Goal: Entertainment & Leisure: Consume media (video, audio)

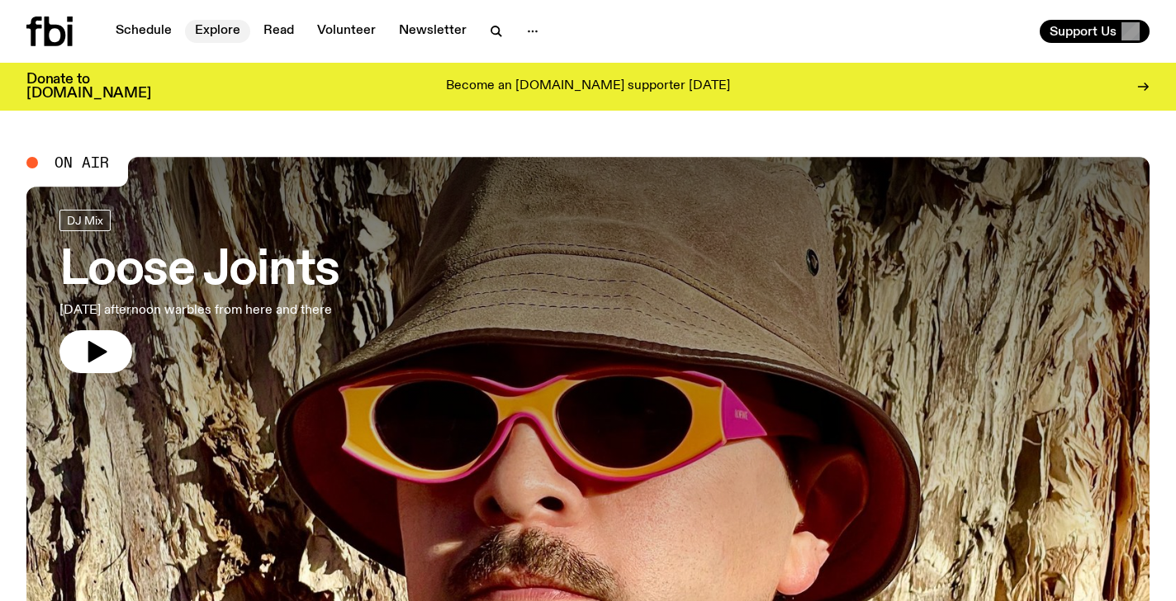
click at [213, 26] on link "Explore" at bounding box center [217, 31] width 65 height 23
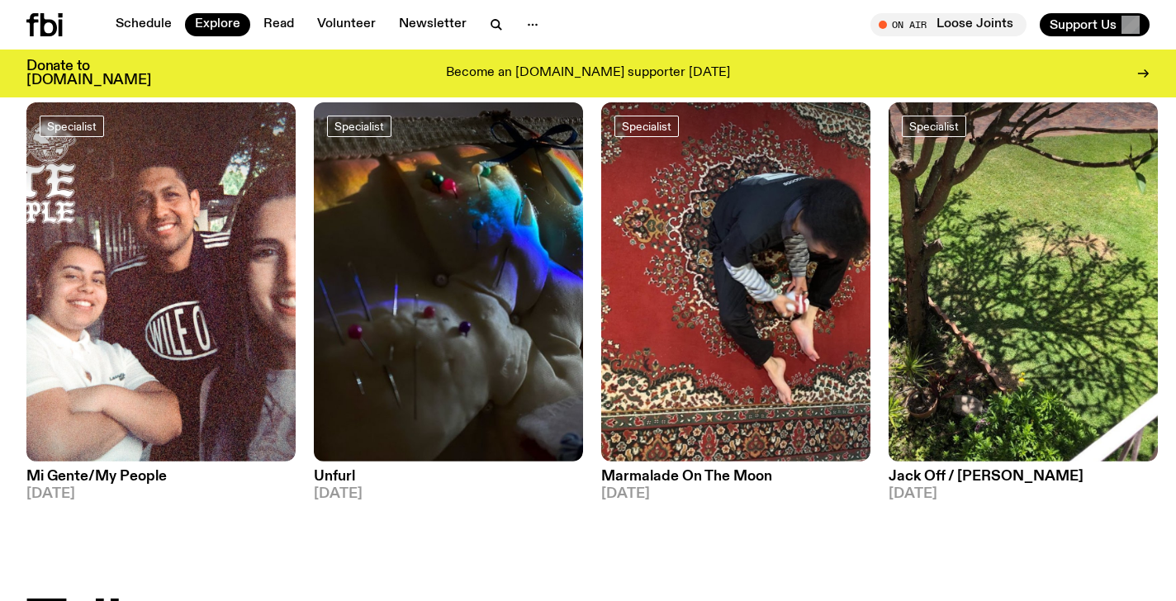
scroll to position [1328, 0]
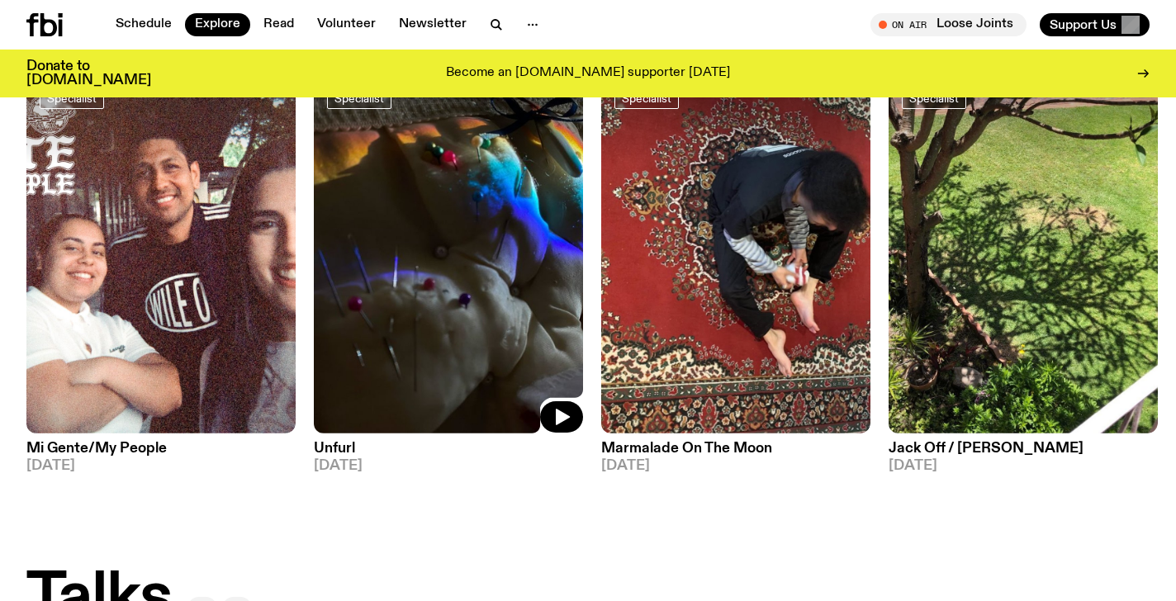
click at [444, 209] on img at bounding box center [448, 253] width 269 height 359
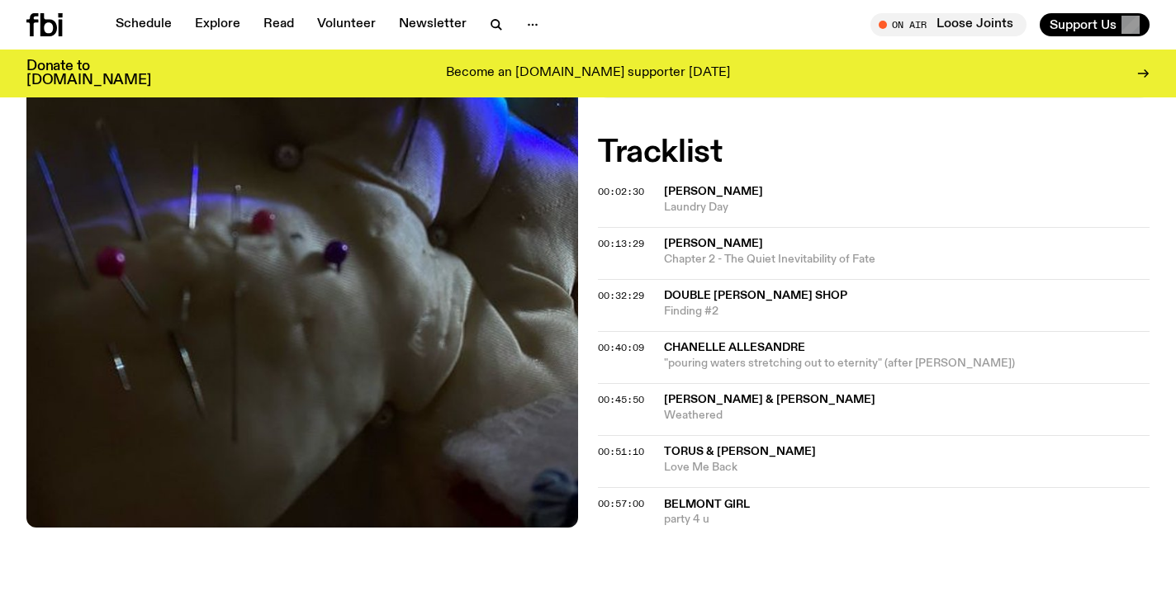
scroll to position [536, 0]
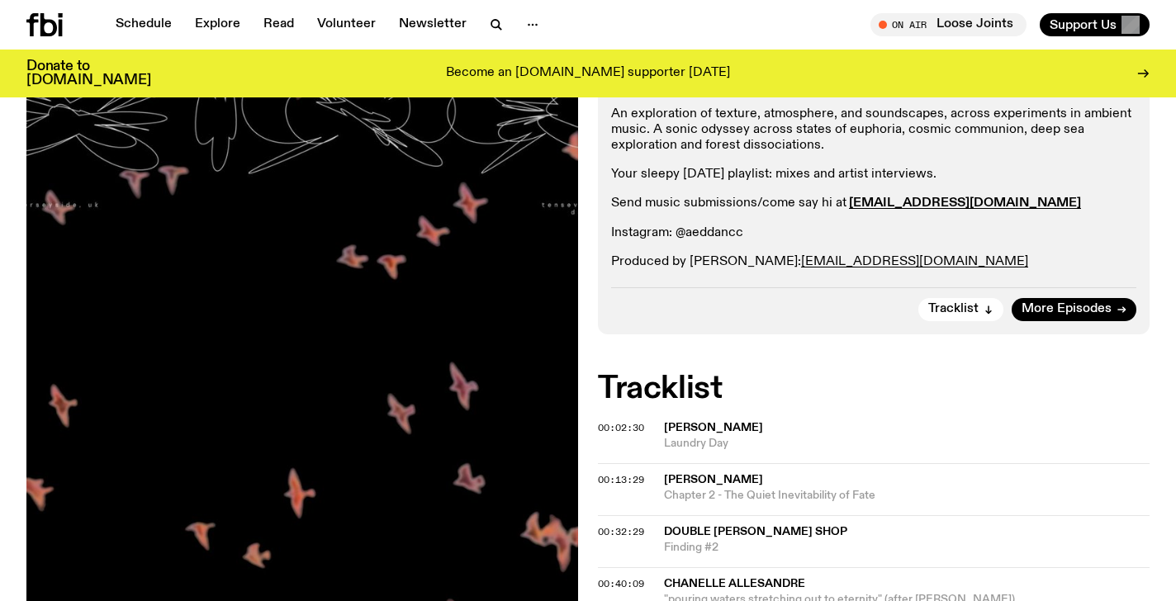
scroll to position [160, 0]
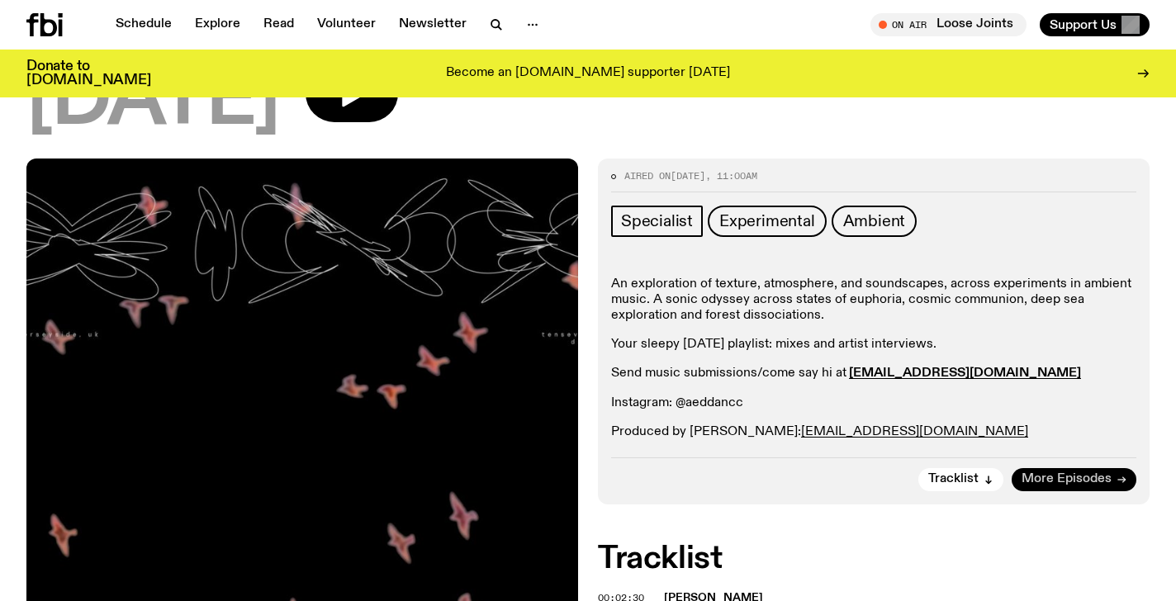
click at [1084, 480] on span "More Episodes" at bounding box center [1067, 479] width 90 height 12
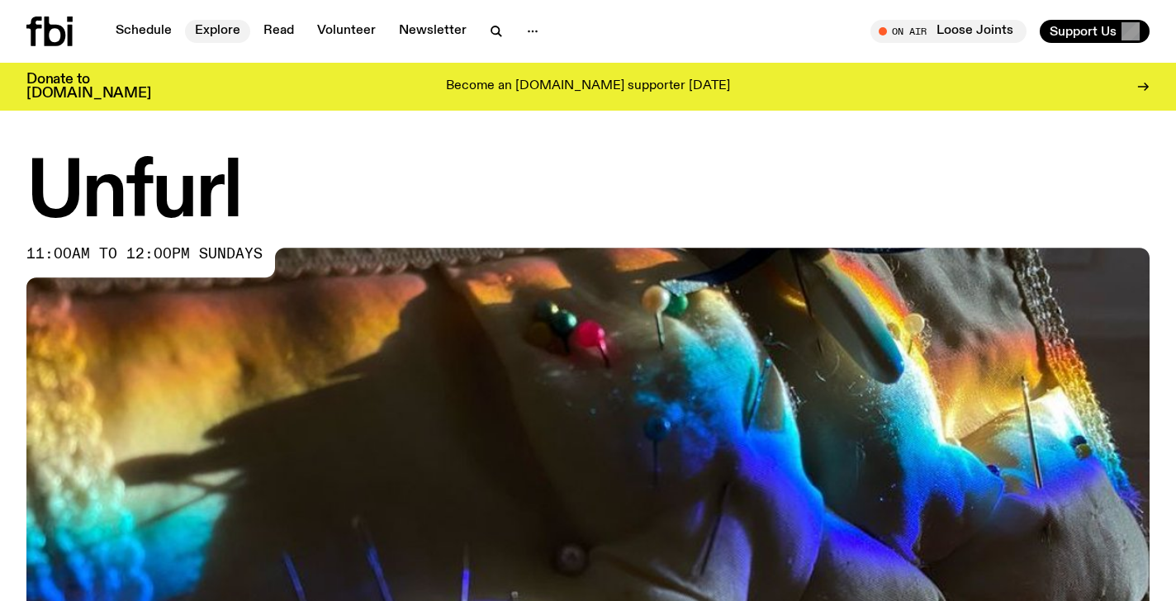
click at [214, 28] on link "Explore" at bounding box center [217, 31] width 65 height 23
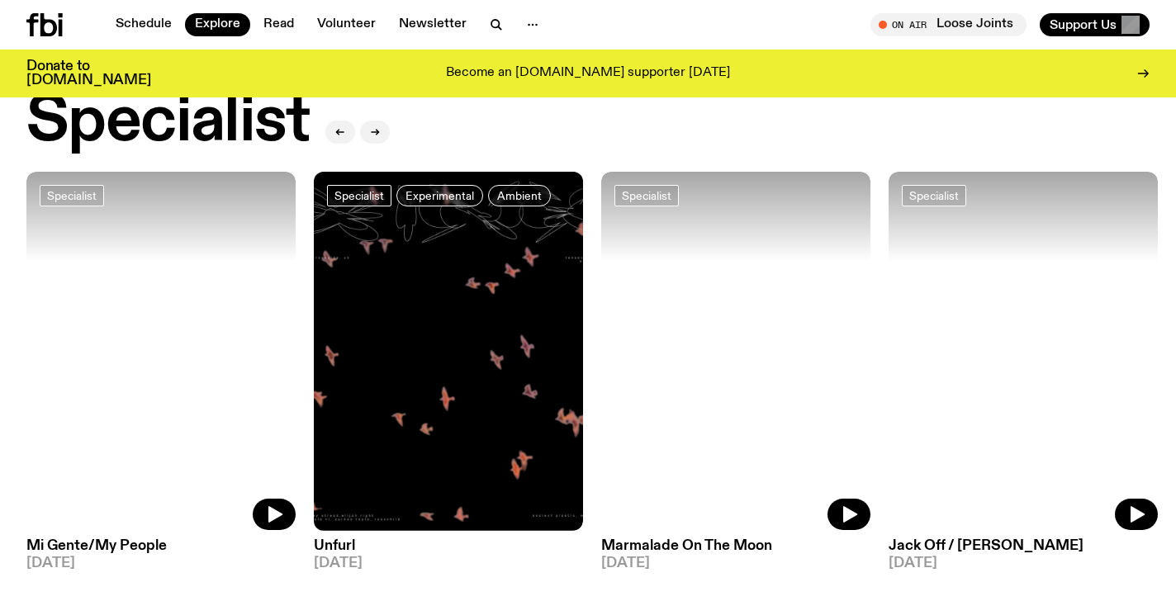
scroll to position [1215, 0]
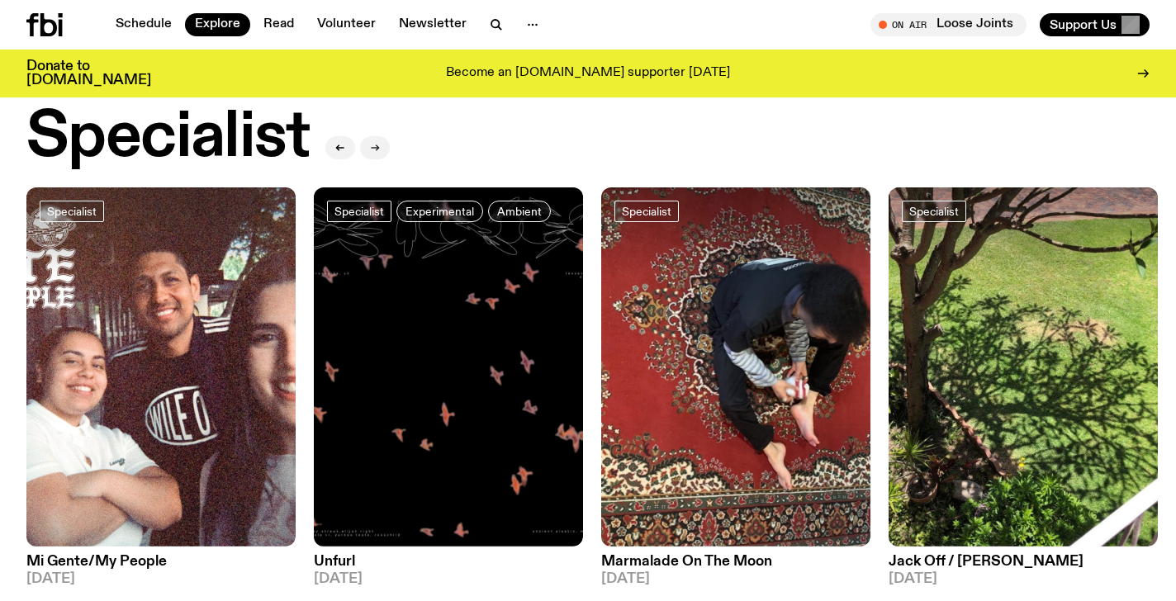
click at [377, 148] on icon "button" at bounding box center [374, 148] width 7 height 0
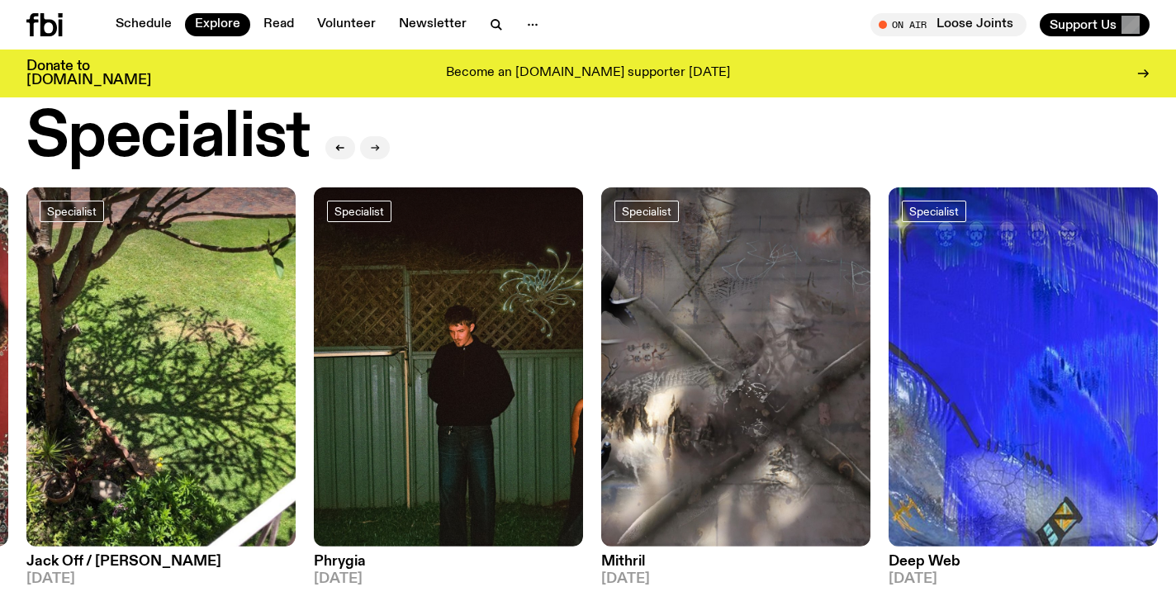
click at [377, 148] on icon "button" at bounding box center [374, 148] width 7 height 0
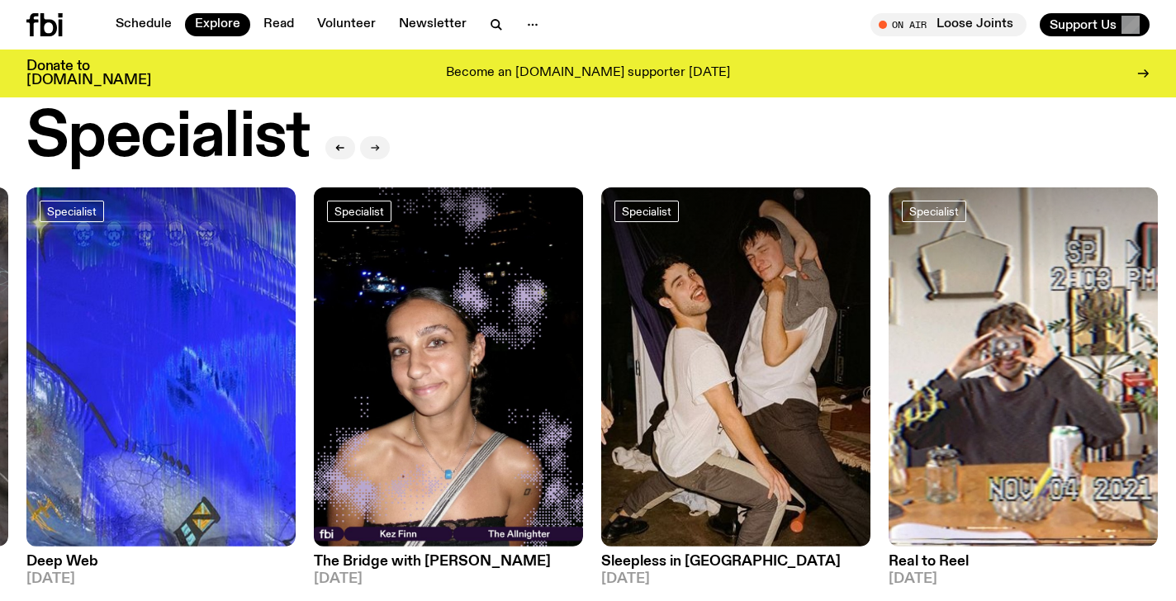
click at [377, 148] on icon "button" at bounding box center [374, 148] width 7 height 0
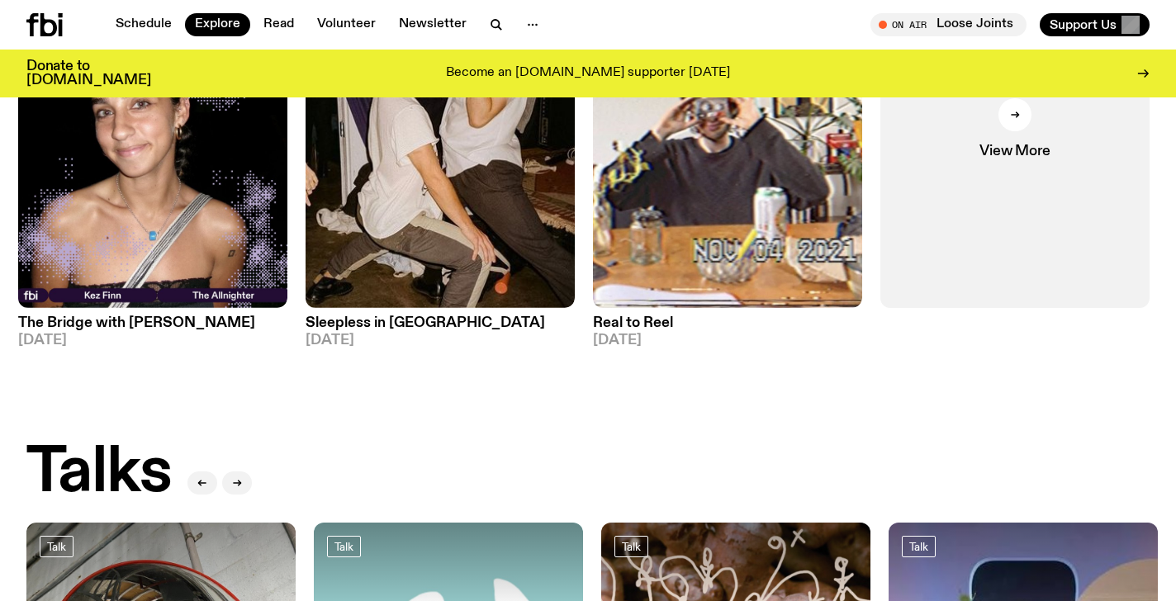
scroll to position [1344, 0]
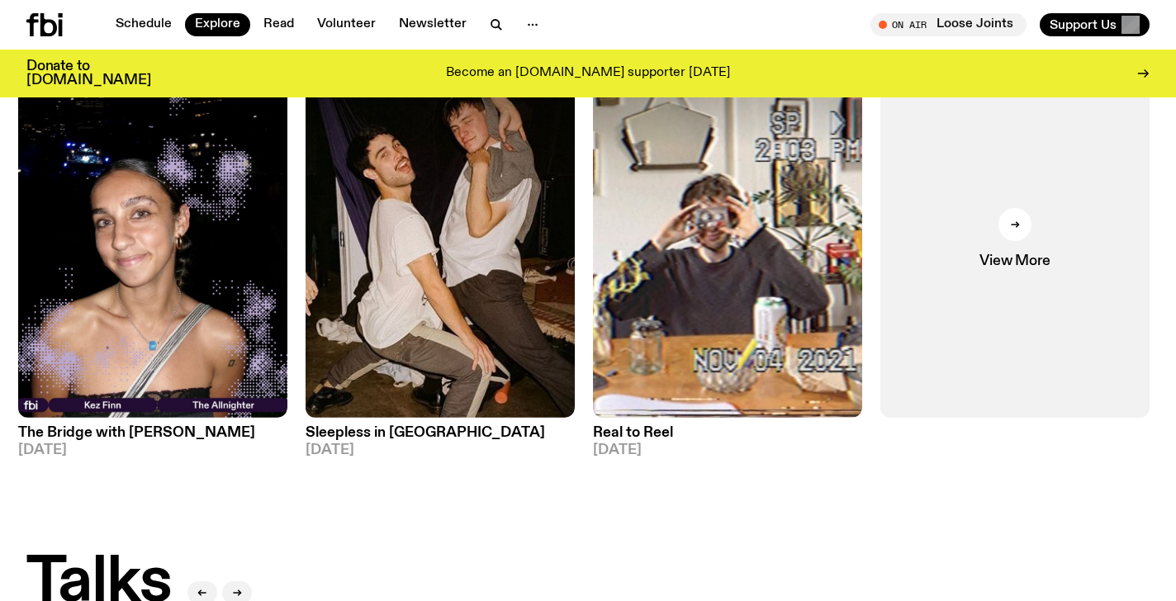
click at [47, 28] on icon at bounding box center [44, 24] width 36 height 23
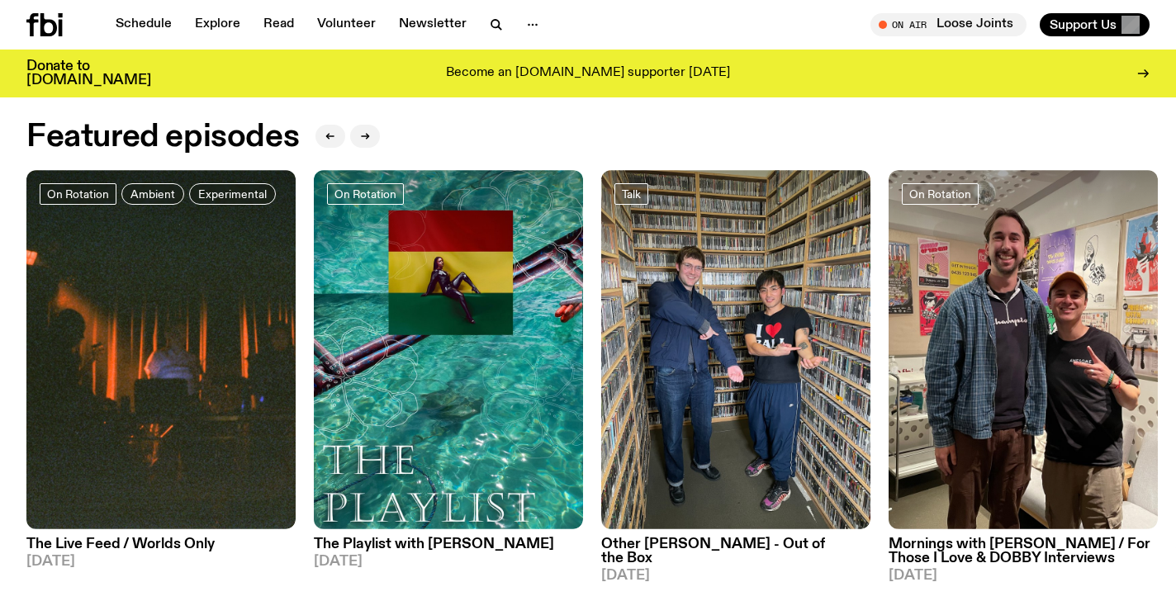
scroll to position [680, 0]
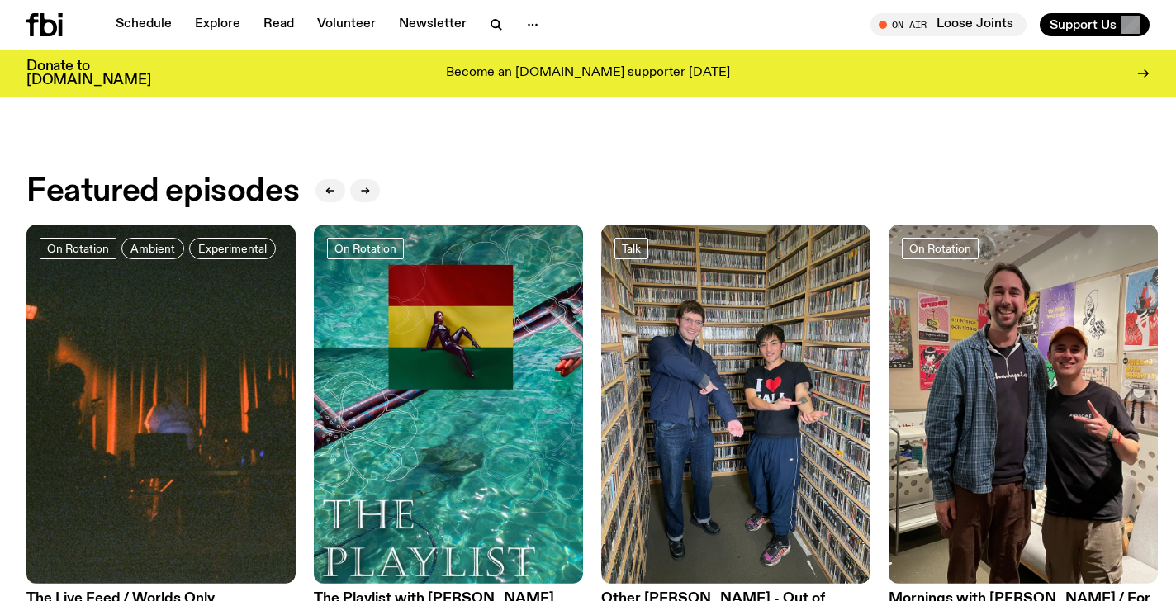
click at [238, 187] on h2 "Featured episodes" at bounding box center [162, 192] width 273 height 30
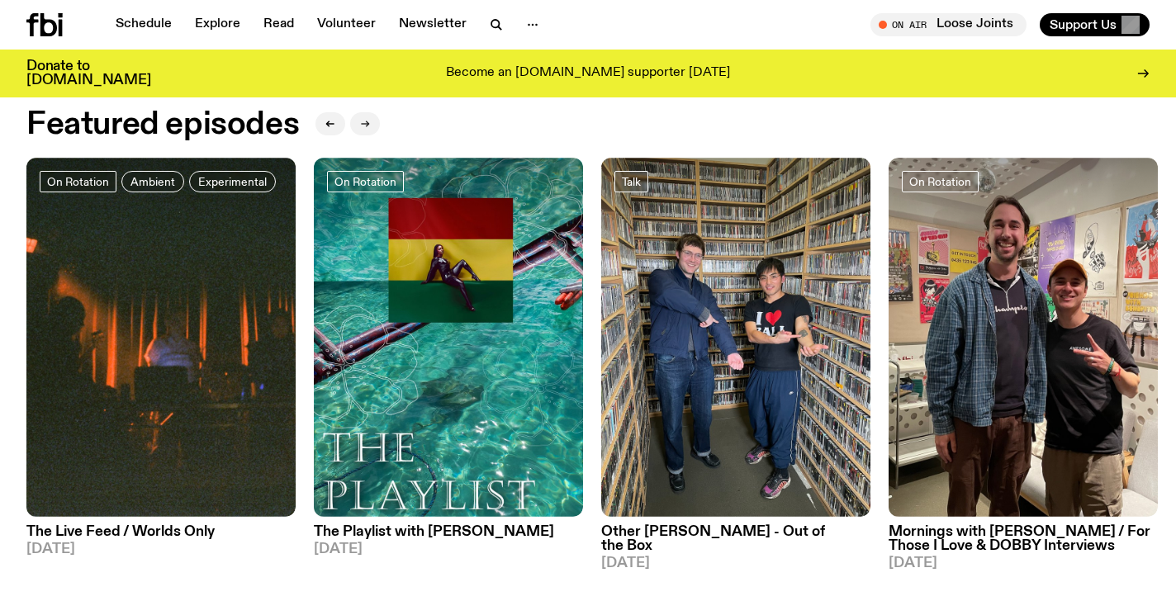
scroll to position [749, 0]
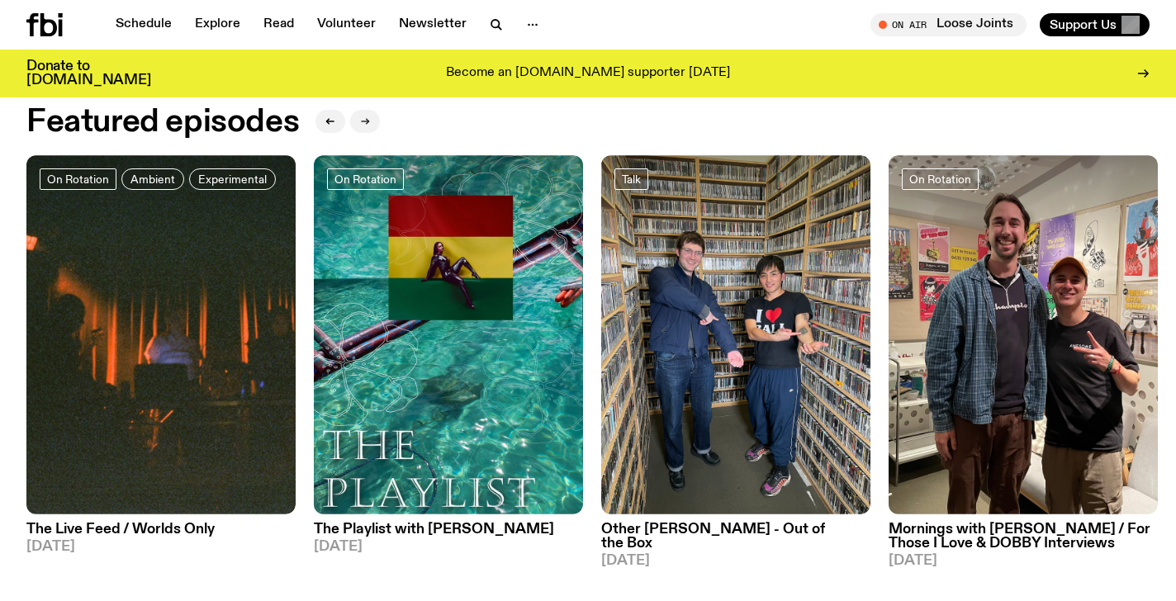
click at [363, 128] on button "button" at bounding box center [365, 121] width 30 height 23
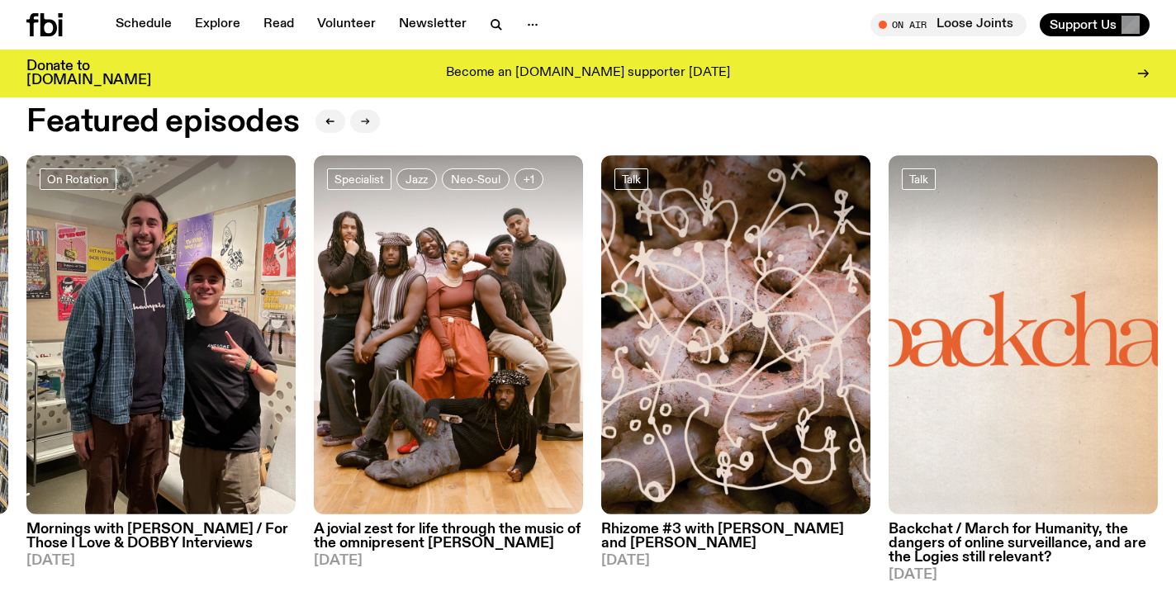
click at [363, 128] on button "button" at bounding box center [365, 121] width 30 height 23
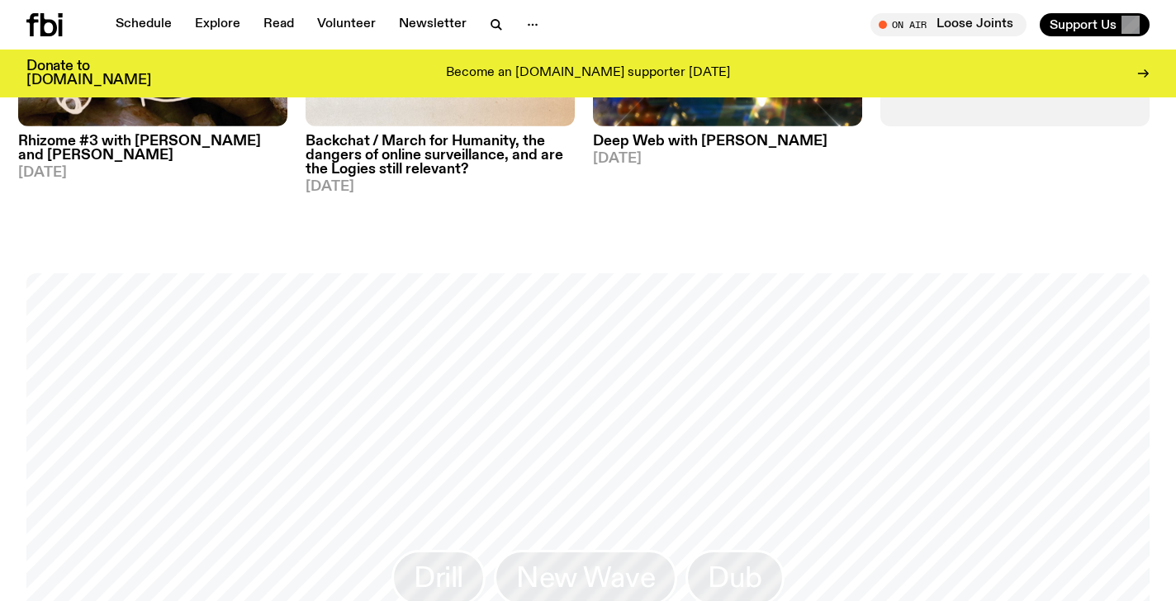
scroll to position [1013, 0]
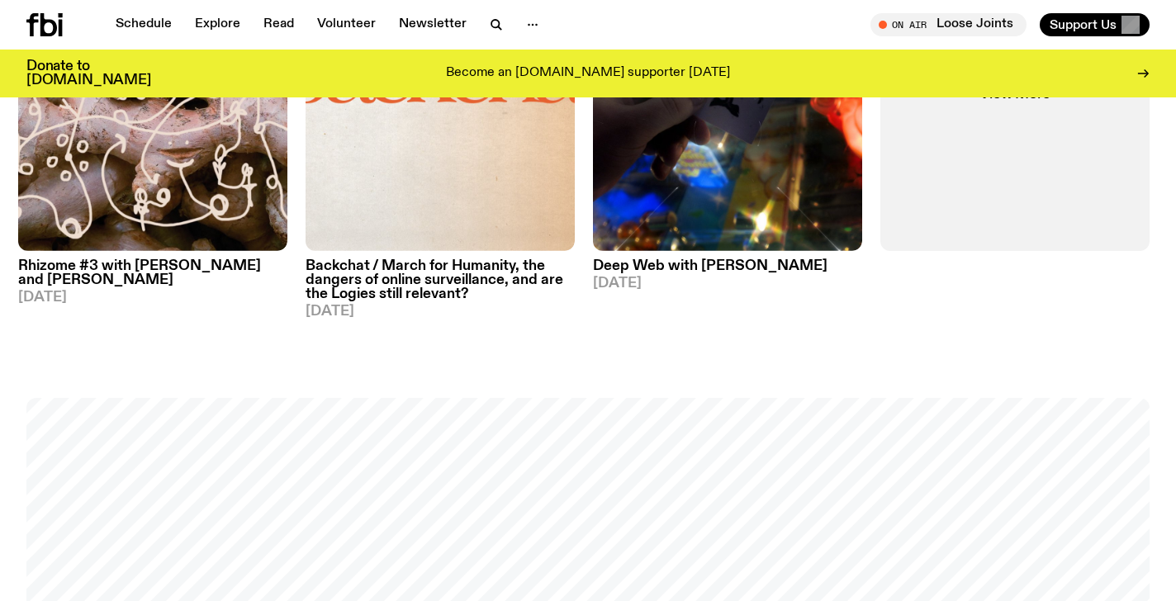
click at [631, 270] on h3 "Deep Web with [PERSON_NAME]" at bounding box center [727, 266] width 269 height 14
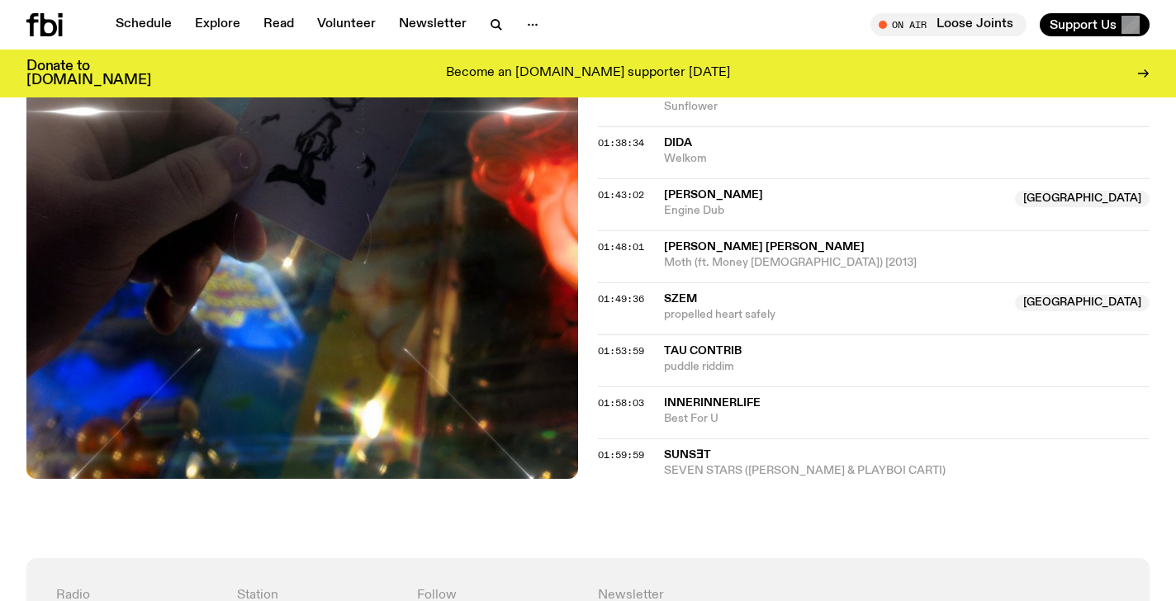
scroll to position [1879, 0]
